Goal: Find specific page/section: Find specific page/section

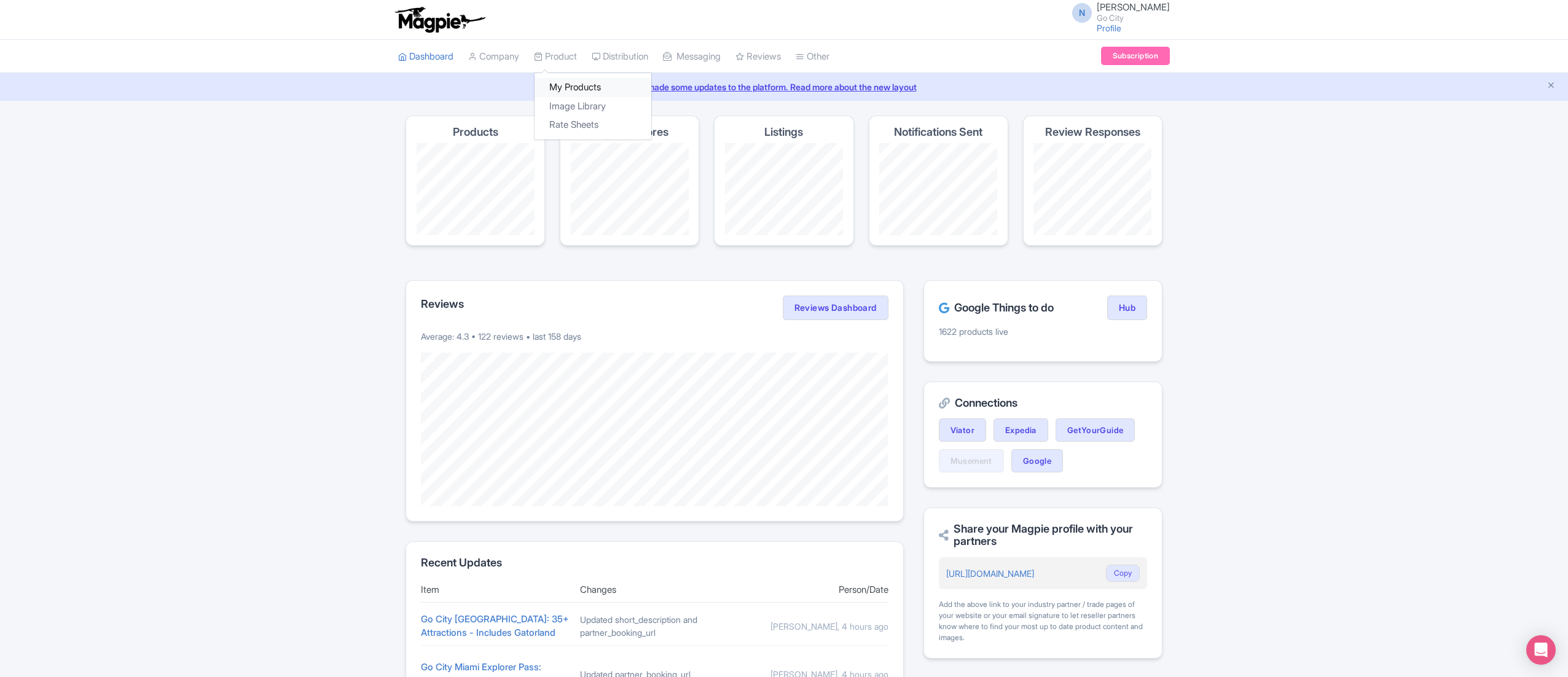
click at [579, 86] on link "My Products" at bounding box center [592, 88] width 116 height 19
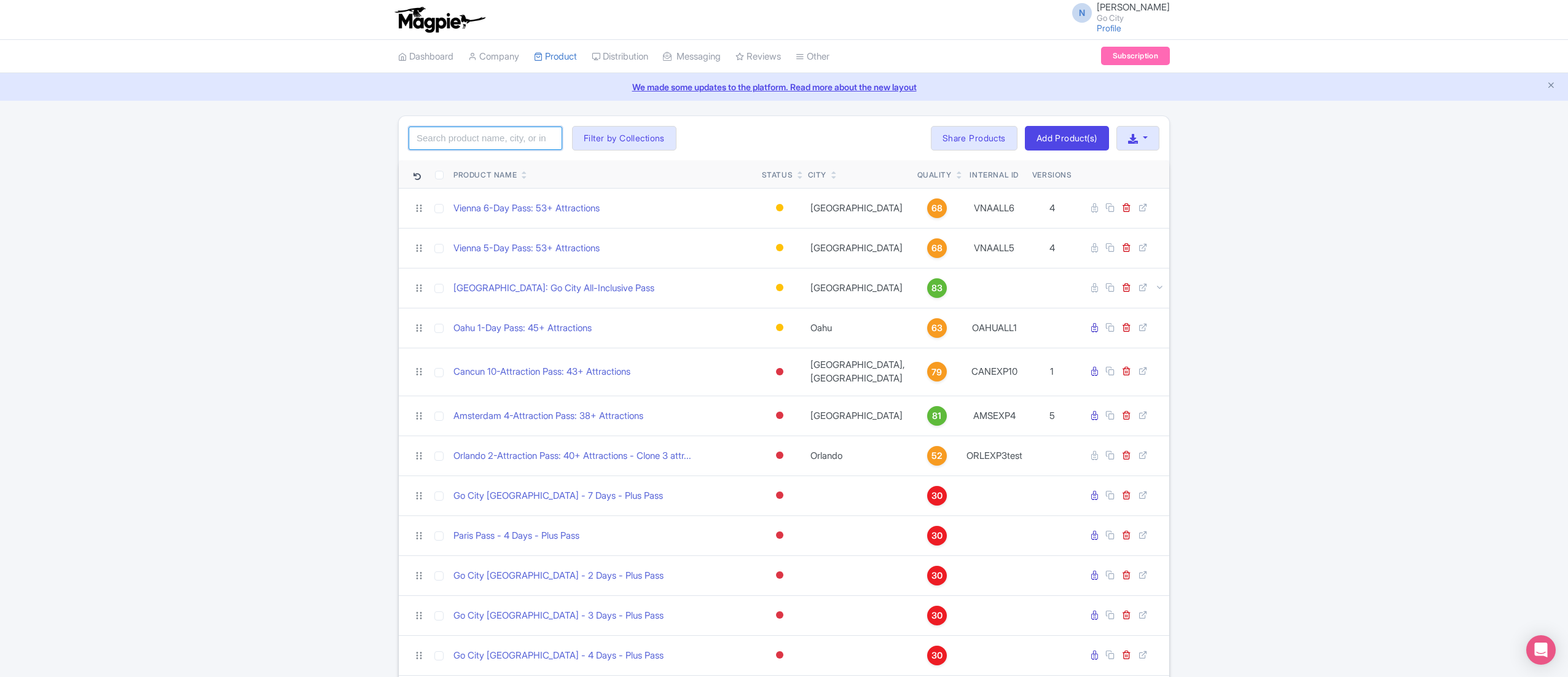
click at [520, 142] on input "search" at bounding box center [485, 138] width 154 height 23
type input "[US_STATE][GEOGRAPHIC_DATA]"
